Goal: Task Accomplishment & Management: Use online tool/utility

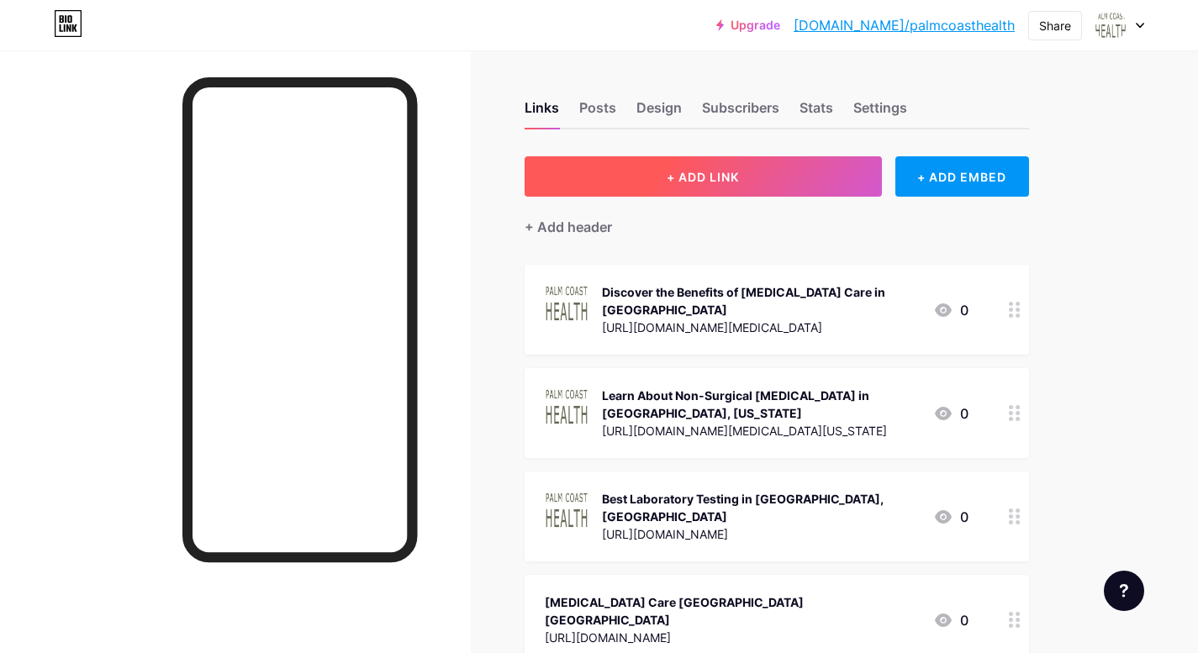
click at [711, 172] on span "+ ADD LINK" at bounding box center [703, 177] width 72 height 14
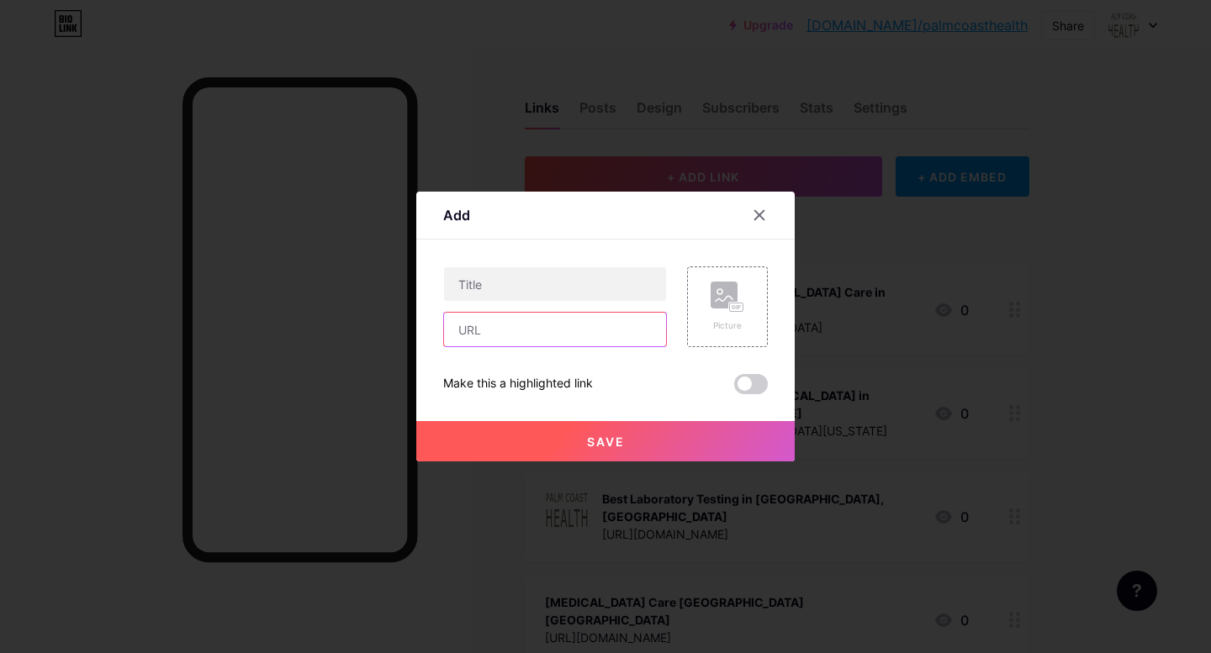
drag, startPoint x: 531, startPoint y: 332, endPoint x: 594, endPoint y: 332, distance: 62.2
click at [531, 332] on input "text" at bounding box center [555, 330] width 222 height 34
paste input "https://palmcoasthealth.com/department/non-surgical-spinal-decompression/"
type input "https://palmcoasthealth.com/department/non-surgical-spinal-decompression/"
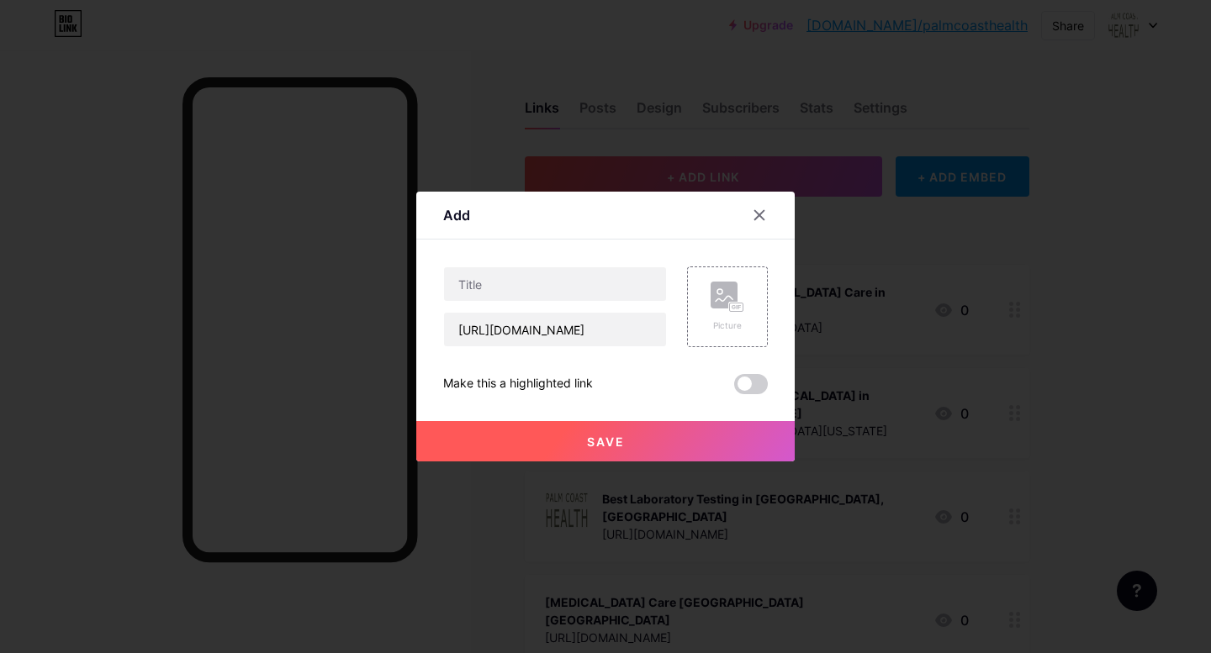
scroll to position [0, 0]
click at [534, 288] on input "text" at bounding box center [555, 284] width 222 height 34
paste input "Non-Surgical Spinal Decompression Palm Coast"
type input "Non-Surgical Spinal Decompression Palm Coast"
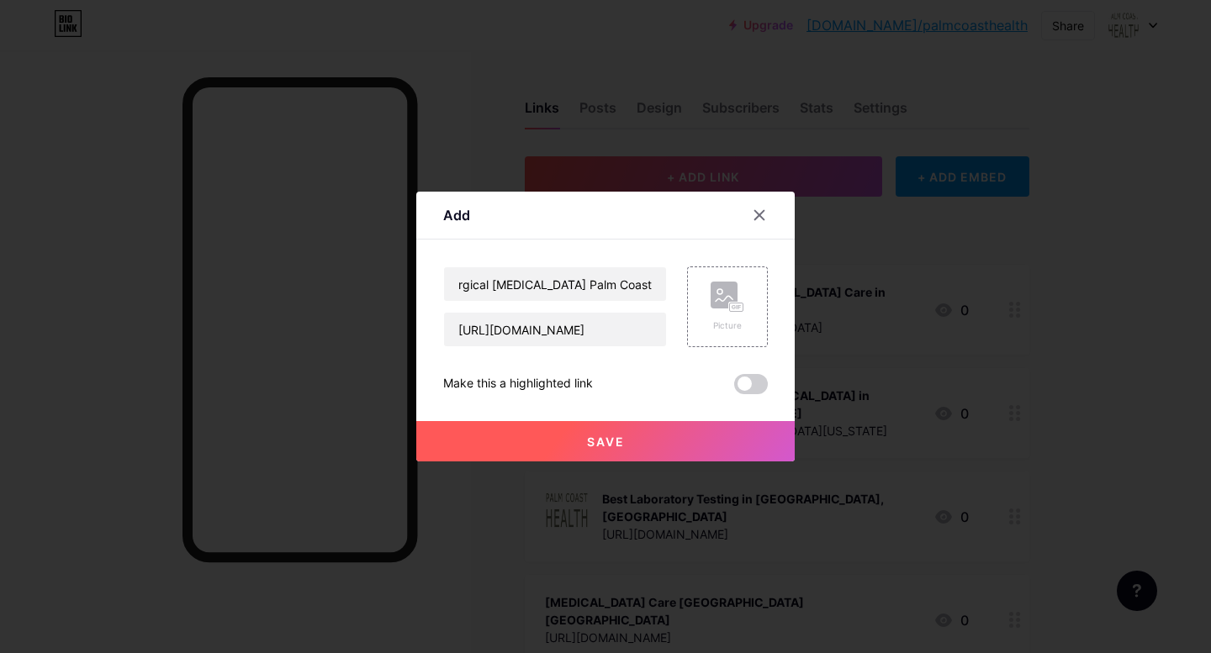
click at [557, 241] on div "Content YouTube Play YouTube video without leaving your page. ADD Vimeo Play Vi…" at bounding box center [605, 317] width 325 height 155
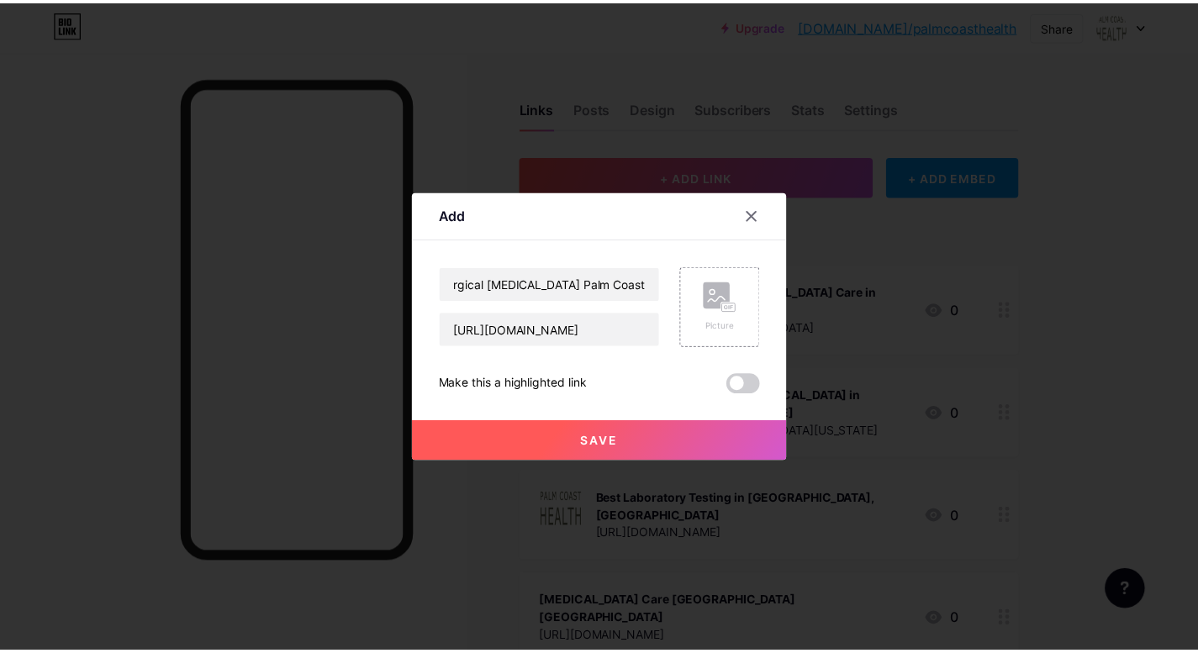
scroll to position [0, 0]
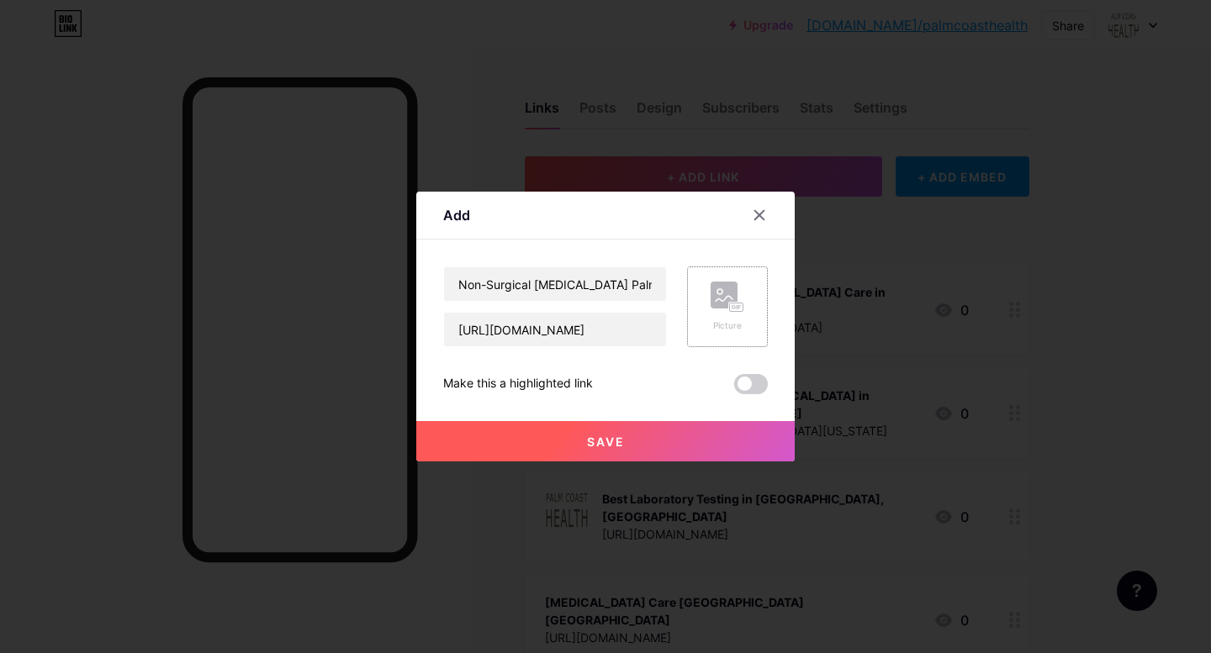
click at [748, 316] on div "Picture" at bounding box center [727, 307] width 81 height 81
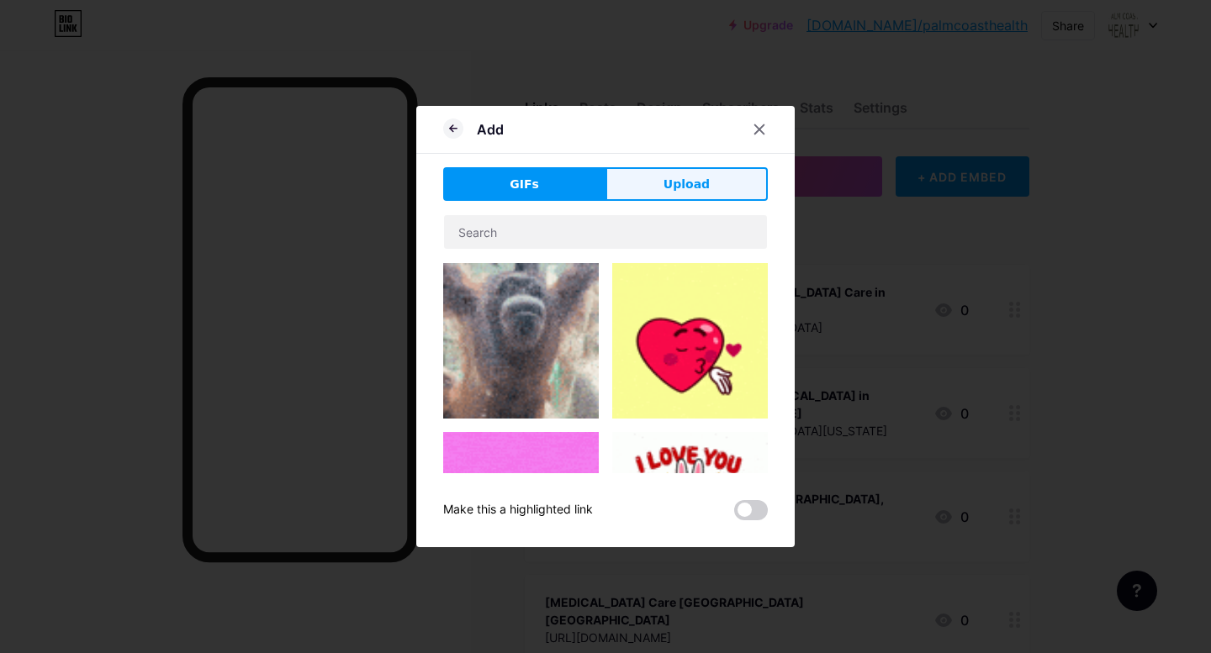
click at [656, 188] on button "Upload" at bounding box center [686, 184] width 162 height 34
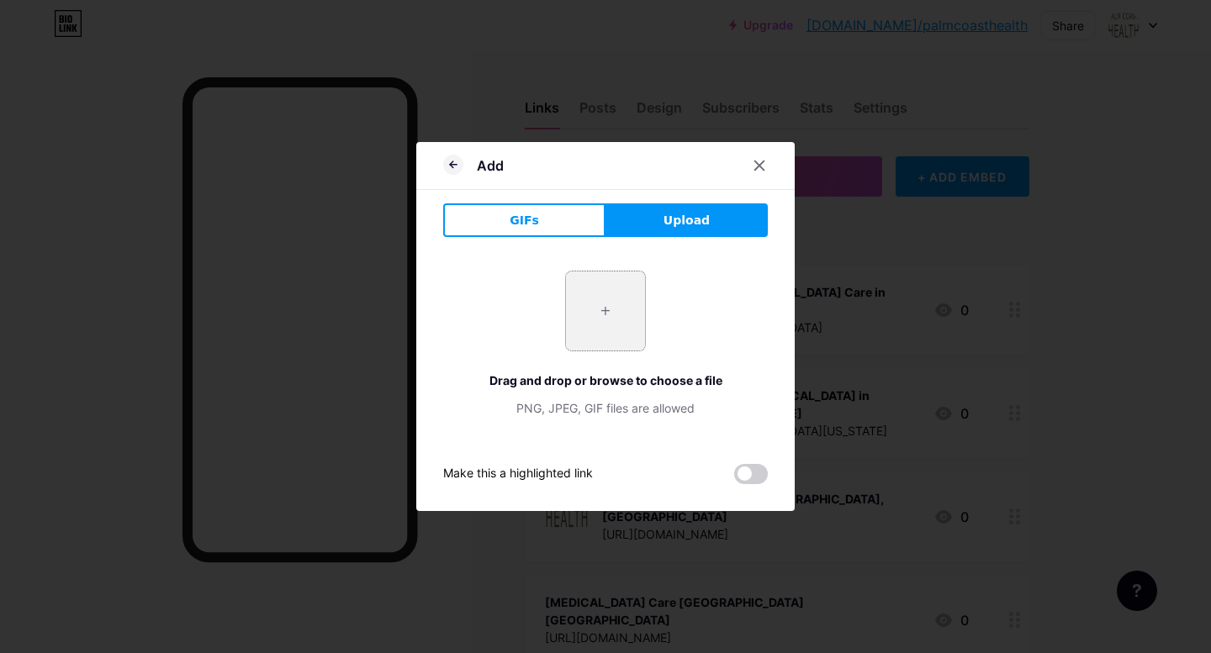
click at [612, 310] on input "file" at bounding box center [605, 311] width 79 height 79
type input "C:\fakepath\2.png"
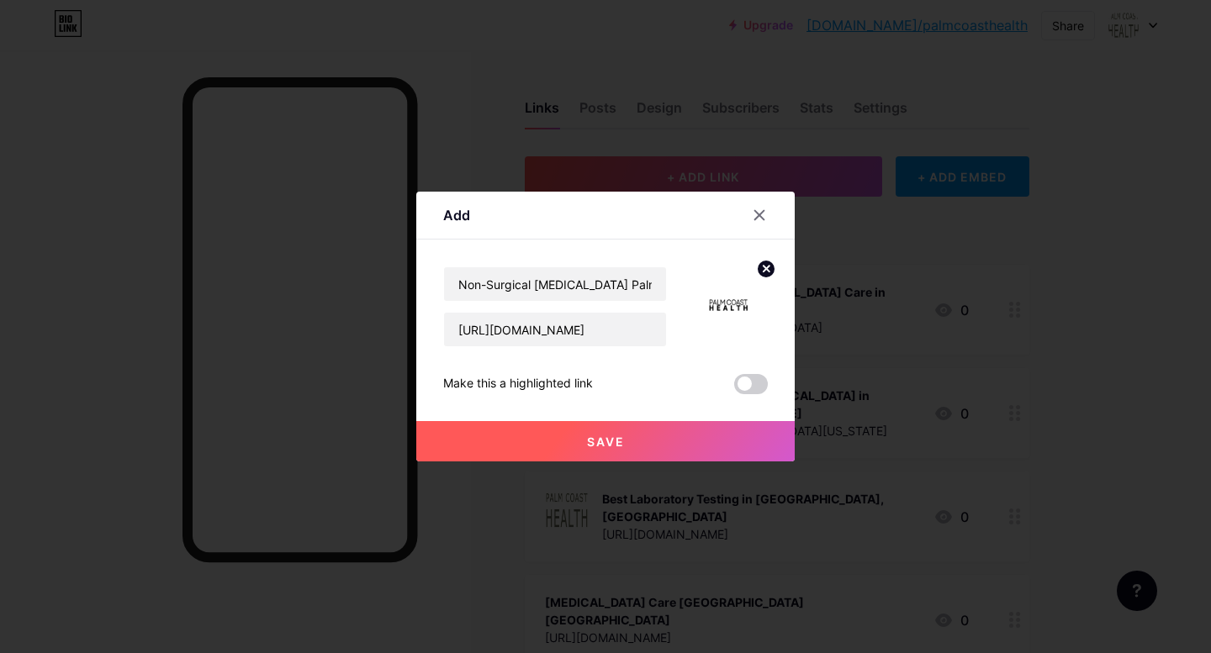
click at [625, 441] on button "Save" at bounding box center [605, 441] width 378 height 40
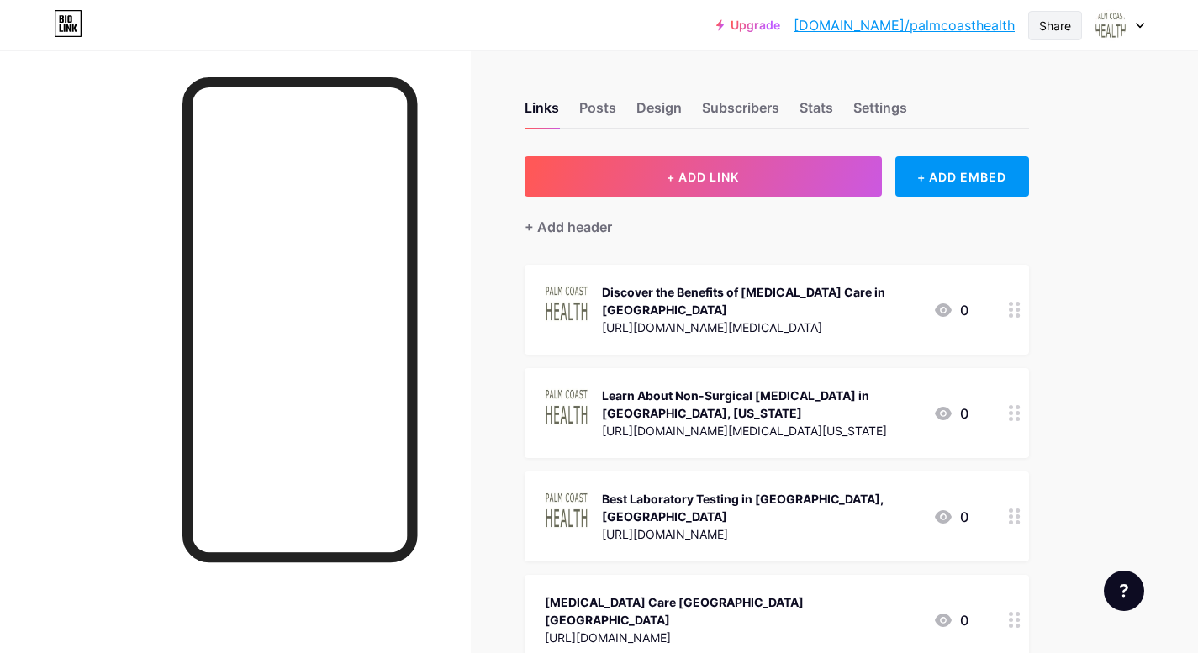
click at [1068, 25] on div "Share" at bounding box center [1055, 26] width 32 height 18
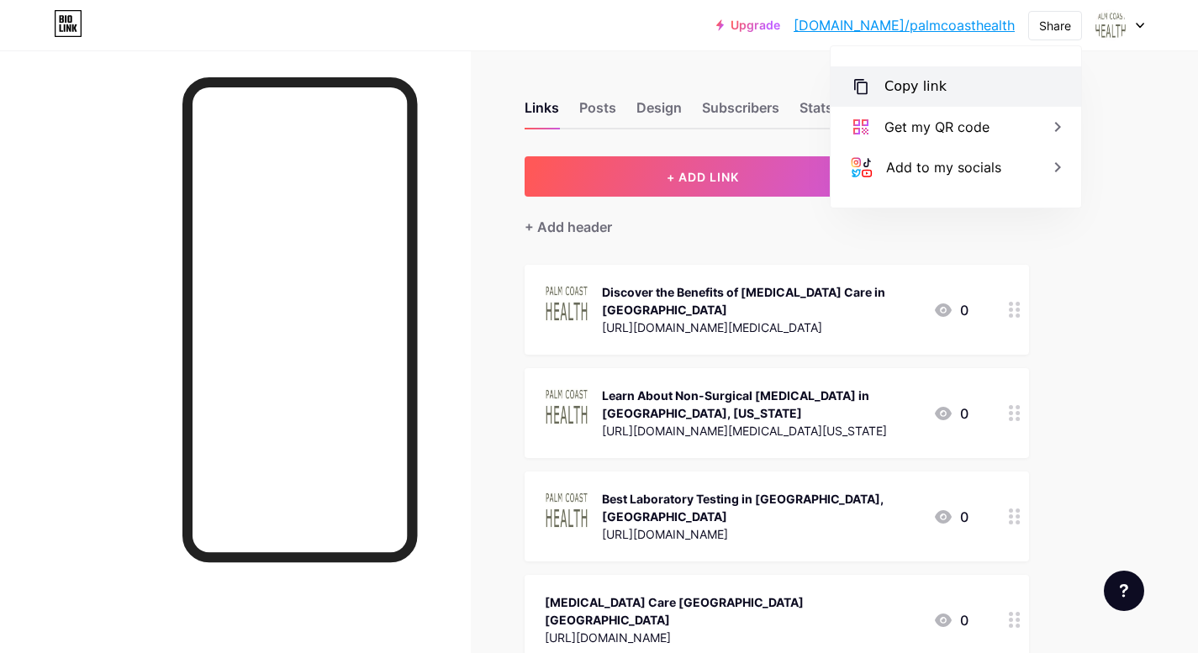
click at [970, 92] on div "Copy link" at bounding box center [956, 86] width 251 height 40
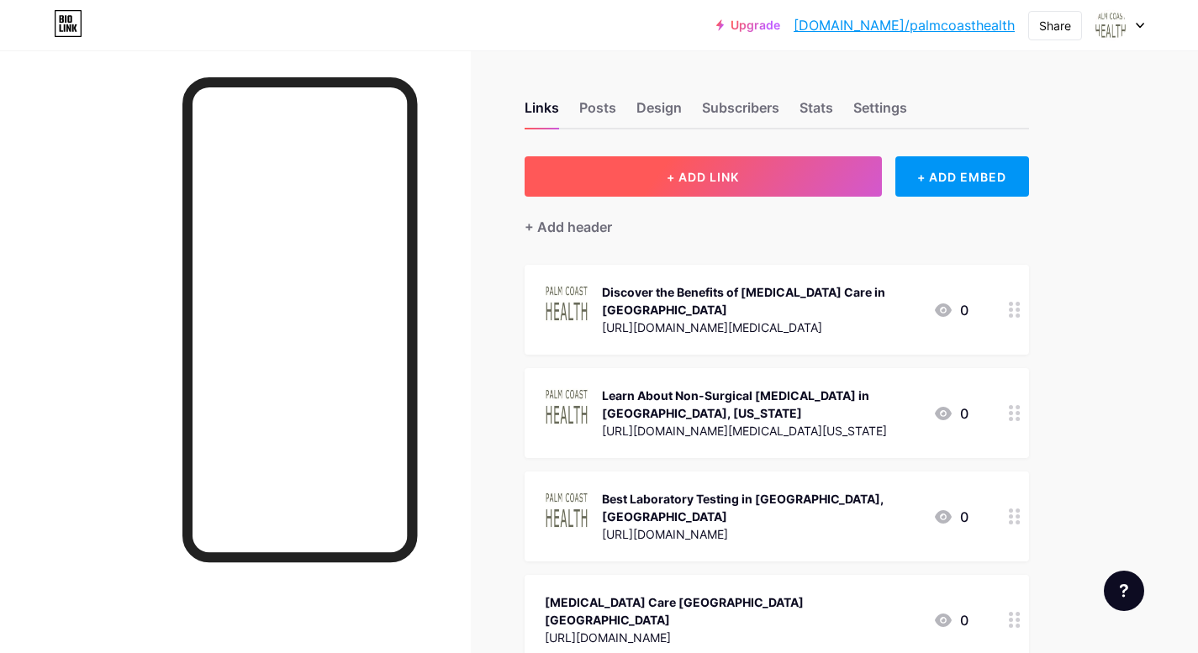
click at [680, 178] on span "+ ADD LINK" at bounding box center [703, 177] width 72 height 14
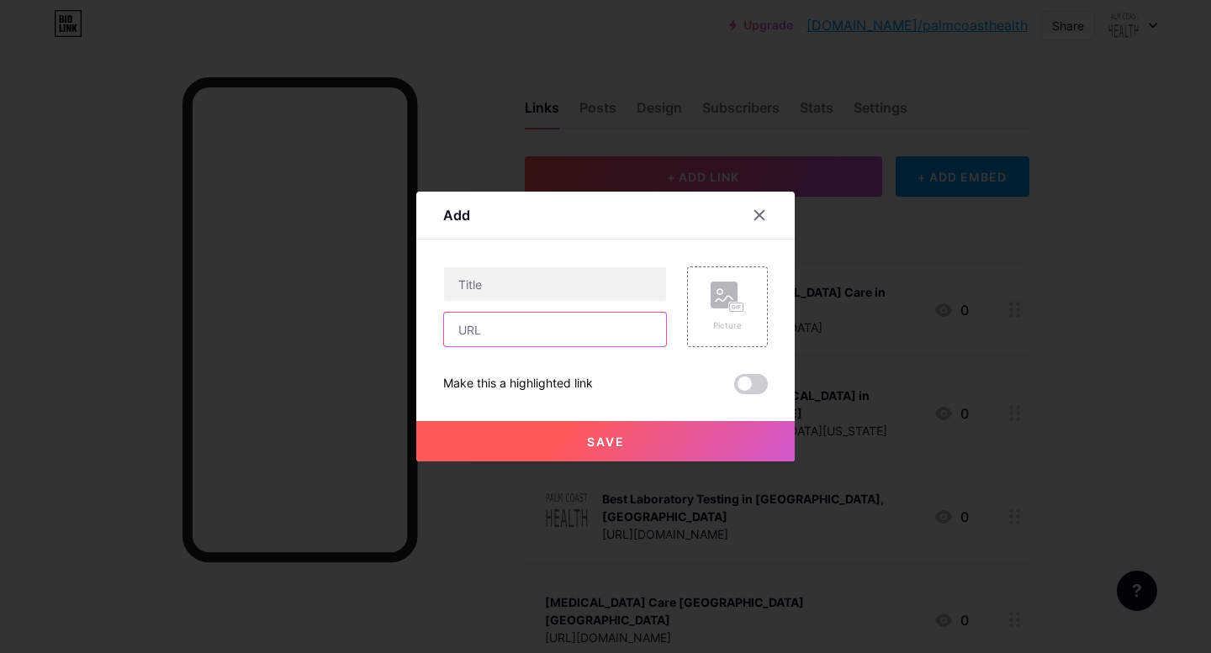
drag, startPoint x: 509, startPoint y: 325, endPoint x: 520, endPoint y: 325, distance: 11.8
click at [509, 325] on input "text" at bounding box center [555, 330] width 222 height 34
paste input "https://www.techdirectory.io/palm-coast-fl-usa/health-technology/palm-cost-heal…"
type input "https://www.techdirectory.io/palm-coast-fl-usa/health-technology/palm-cost-heal…"
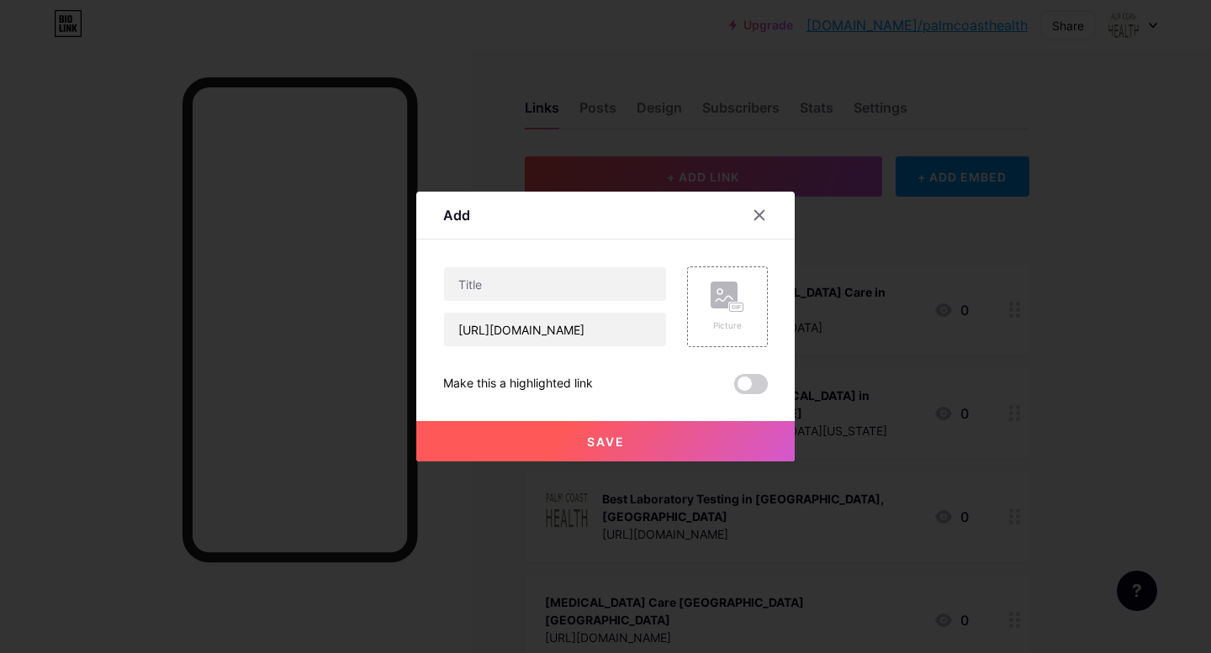
scroll to position [0, 0]
click at [559, 293] on input "text" at bounding box center [555, 284] width 222 height 34
paste input "Nutrition Health Testing Palm Coast"
type input "Nutrition Health Testing Palm Coast"
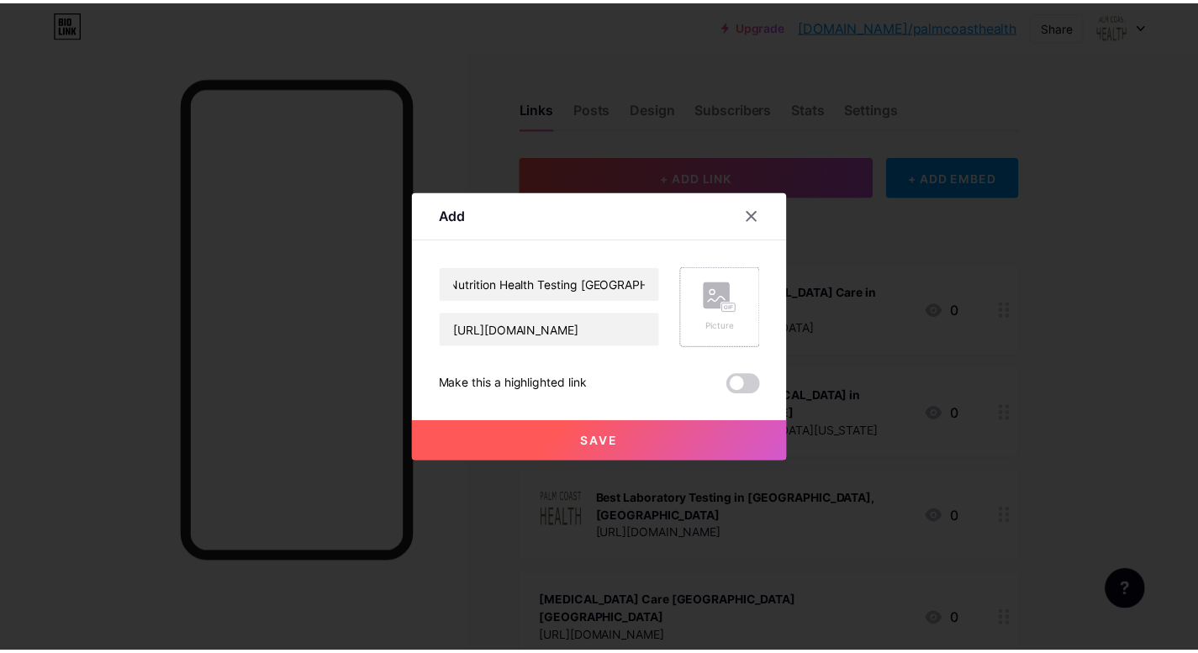
scroll to position [0, 0]
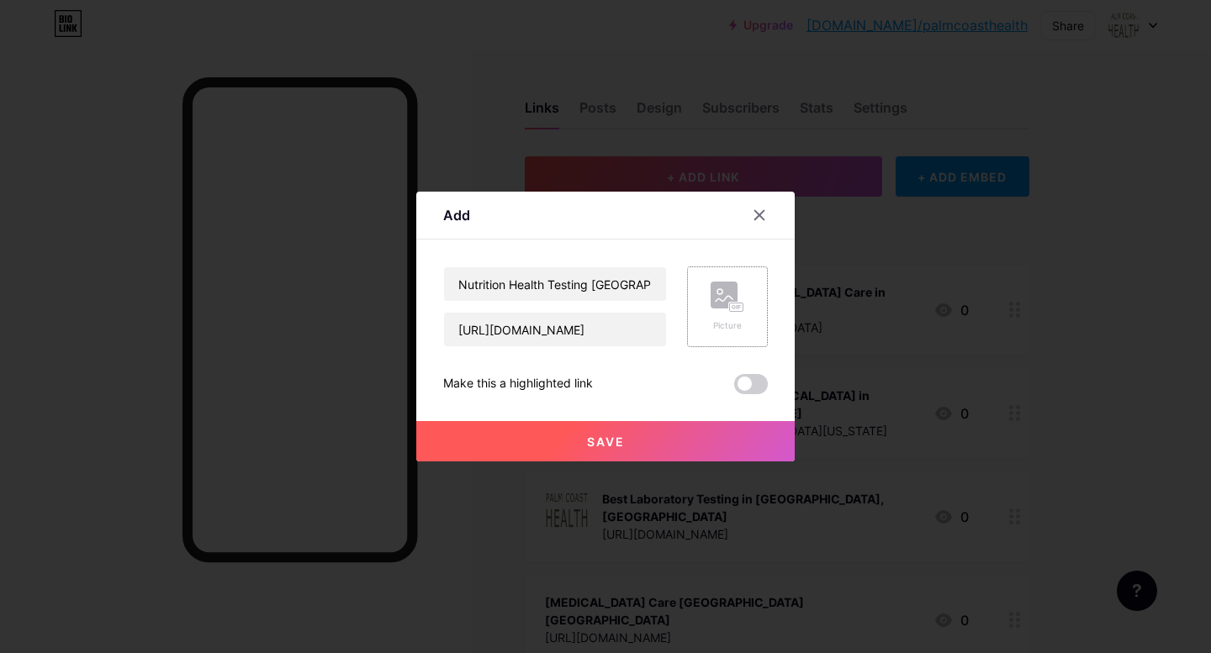
click at [714, 299] on rect at bounding box center [724, 295] width 27 height 27
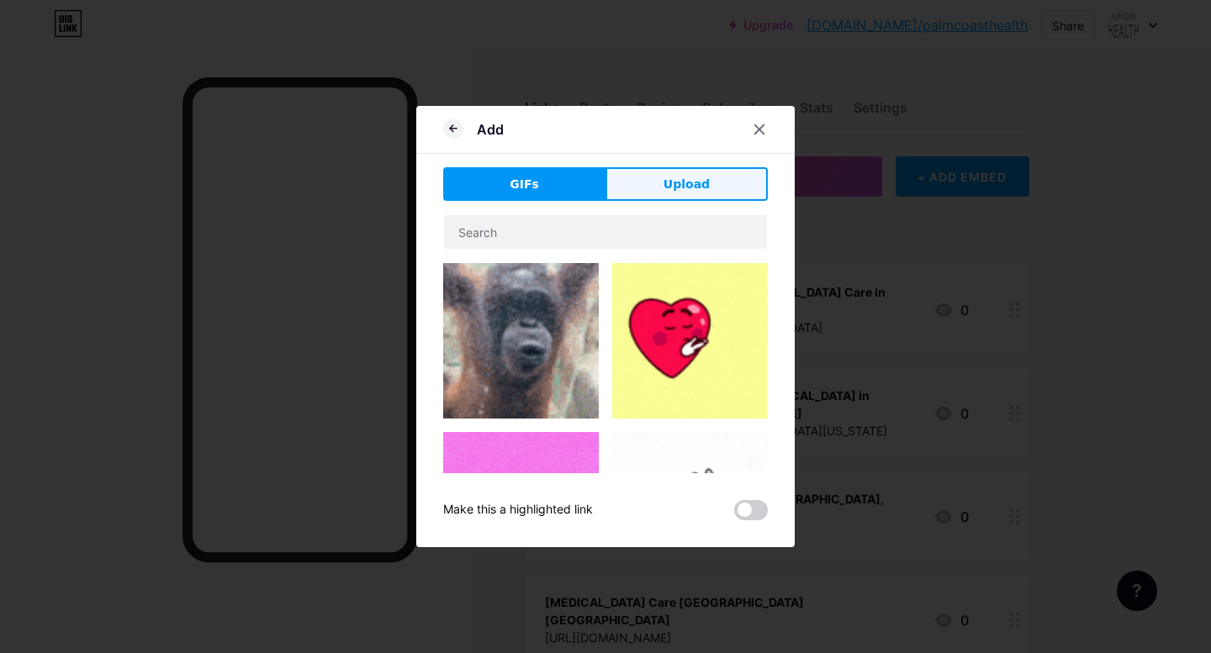
click at [688, 185] on span "Upload" at bounding box center [686, 185] width 46 height 18
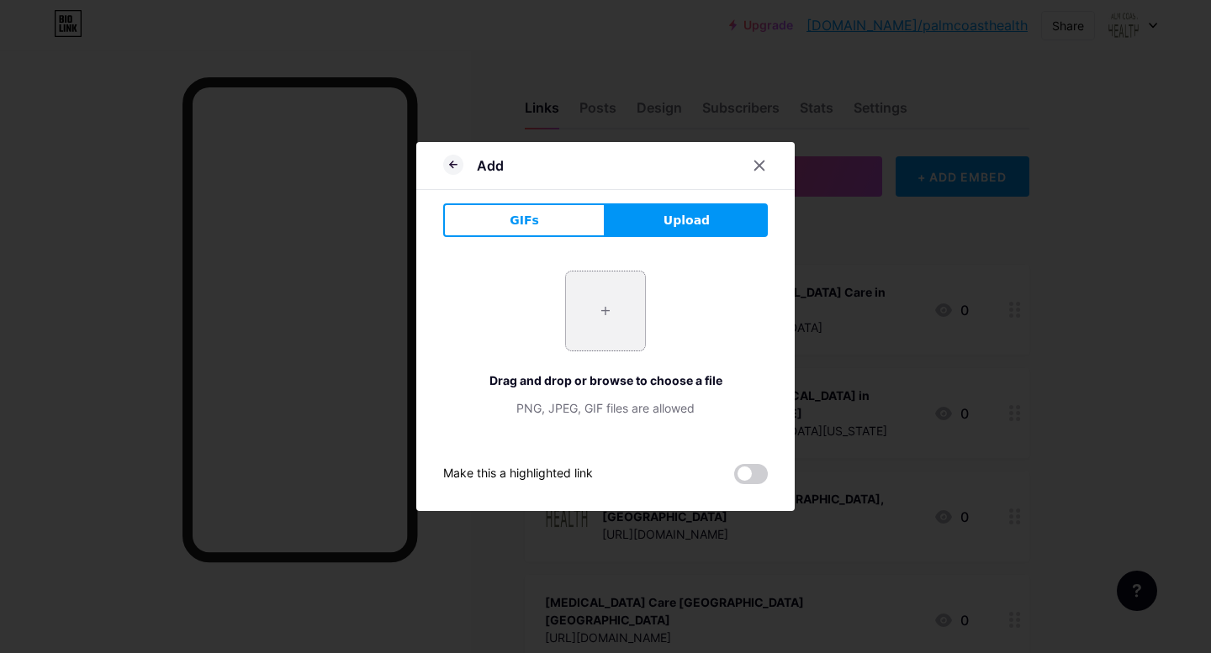
click at [611, 308] on input "file" at bounding box center [605, 311] width 79 height 79
type input "C:\fakepath\2.png"
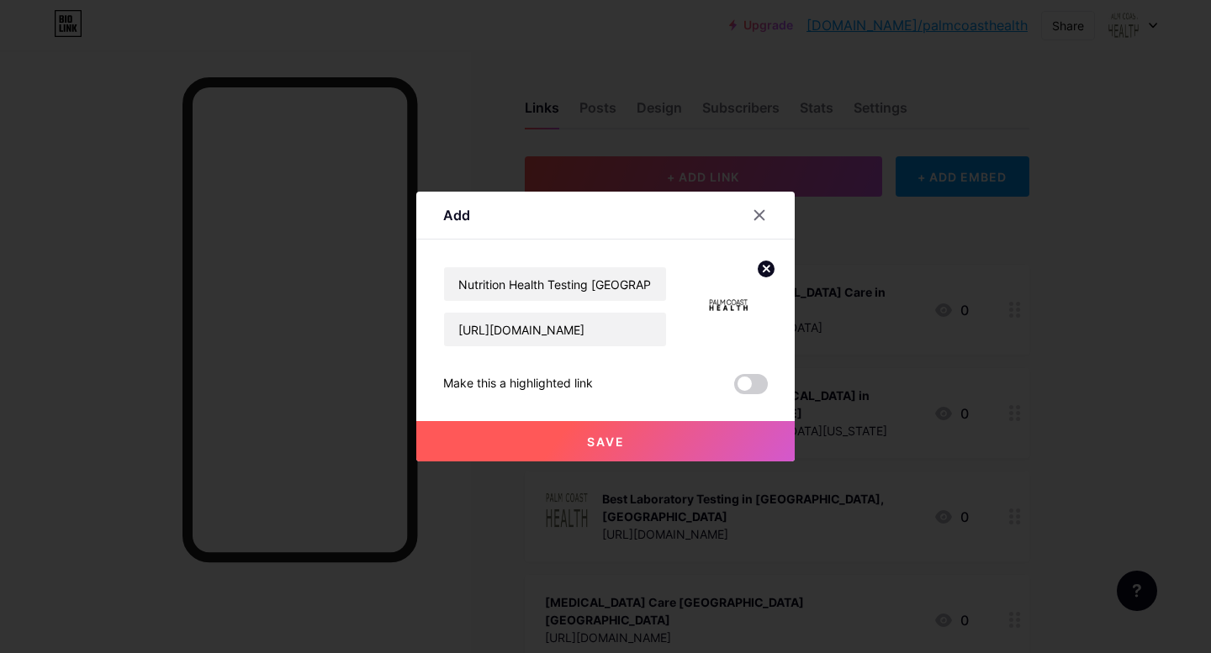
drag, startPoint x: 635, startPoint y: 441, endPoint x: 663, endPoint y: 454, distance: 30.5
click at [638, 441] on button "Save" at bounding box center [605, 441] width 378 height 40
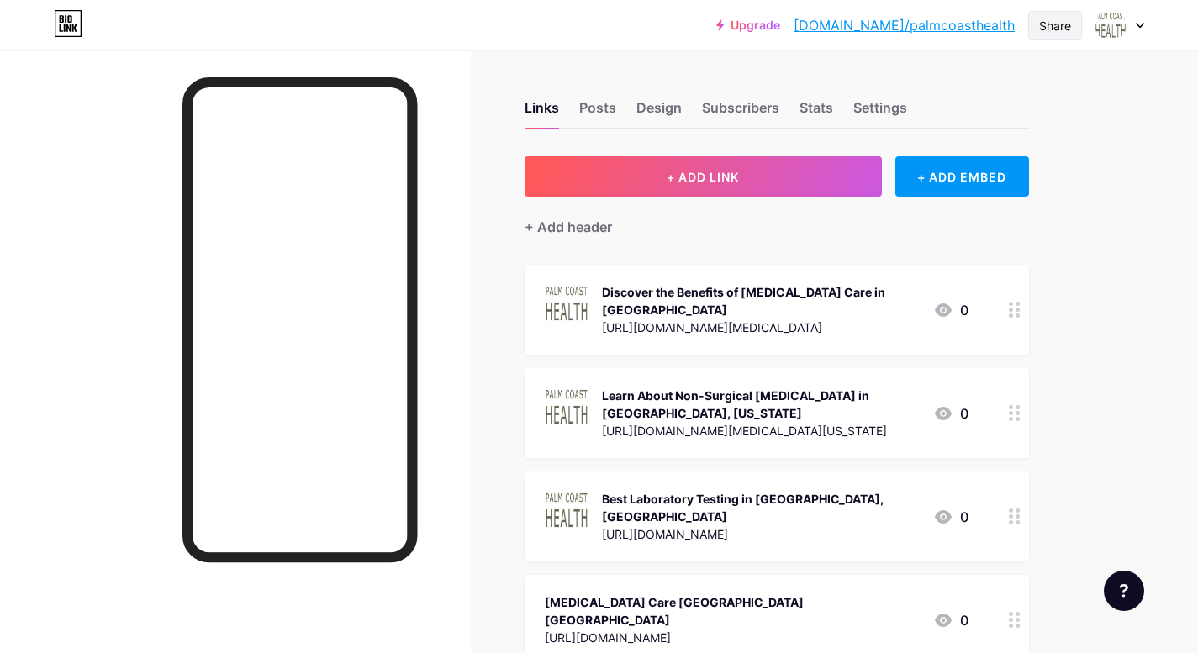
click at [1049, 21] on div "Share" at bounding box center [1055, 26] width 32 height 18
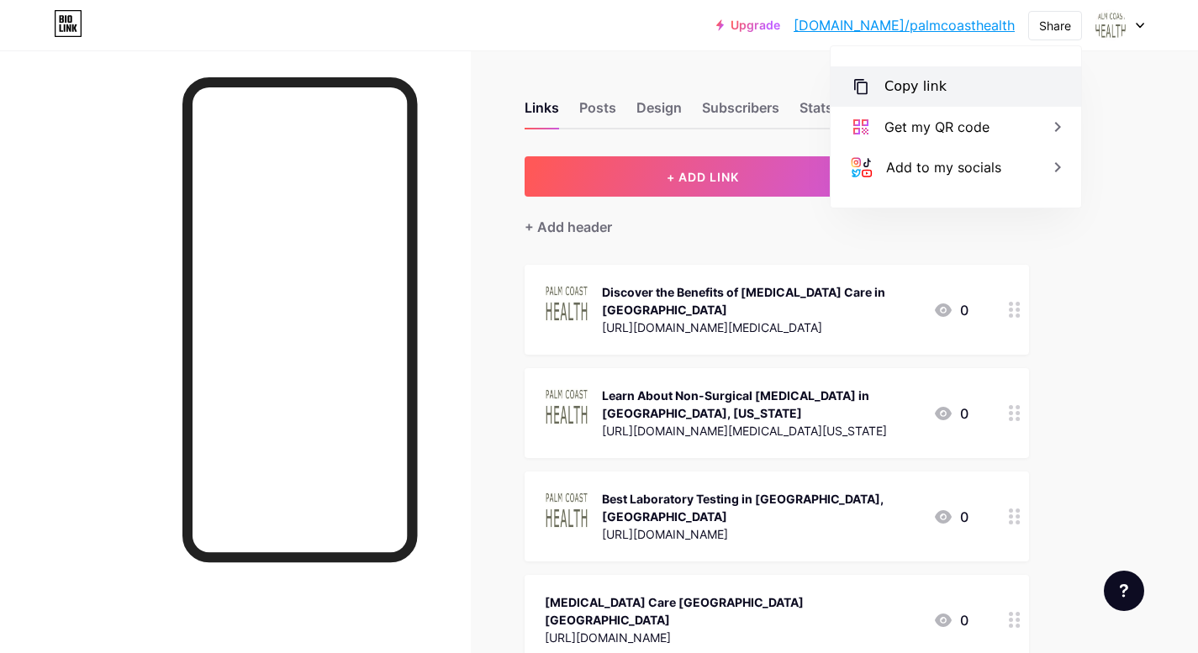
click at [929, 90] on div "Copy link" at bounding box center [916, 87] width 62 height 20
